Goal: Information Seeking & Learning: Learn about a topic

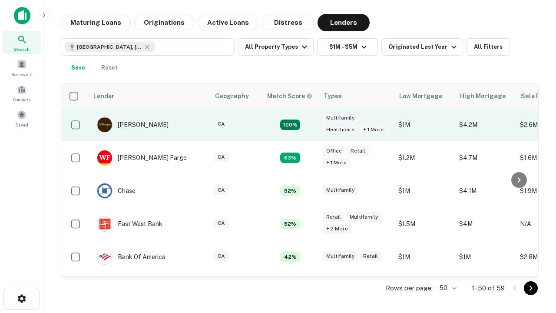
click at [308, 125] on td "100%" at bounding box center [290, 124] width 56 height 33
